Goal: Navigation & Orientation: Find specific page/section

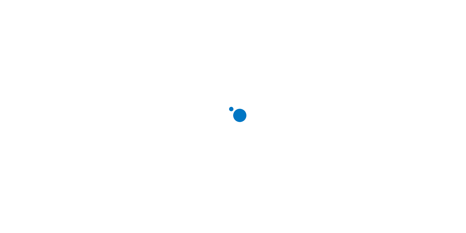
click at [91, 47] on div at bounding box center [235, 116] width 466 height 233
click at [14, 12] on icon at bounding box center [11, 120] width 18 height 236
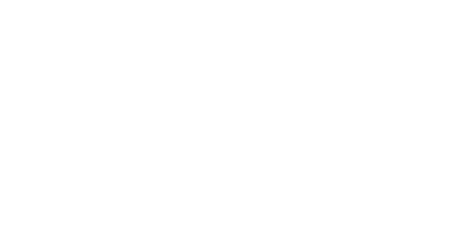
click at [12, 111] on icon at bounding box center [11, 120] width 18 height 18
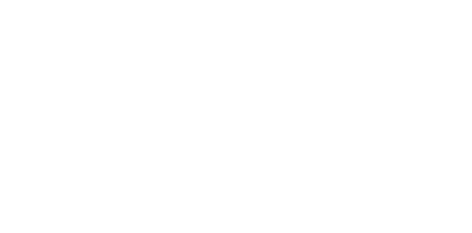
click at [12, 111] on icon at bounding box center [11, 120] width 18 height 18
